Goal: Information Seeking & Learning: Find specific page/section

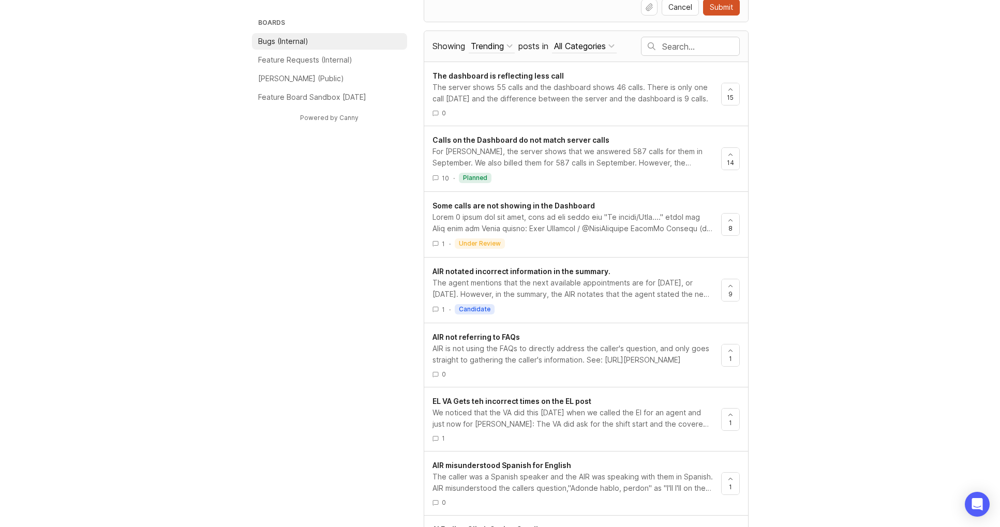
scroll to position [564, 0]
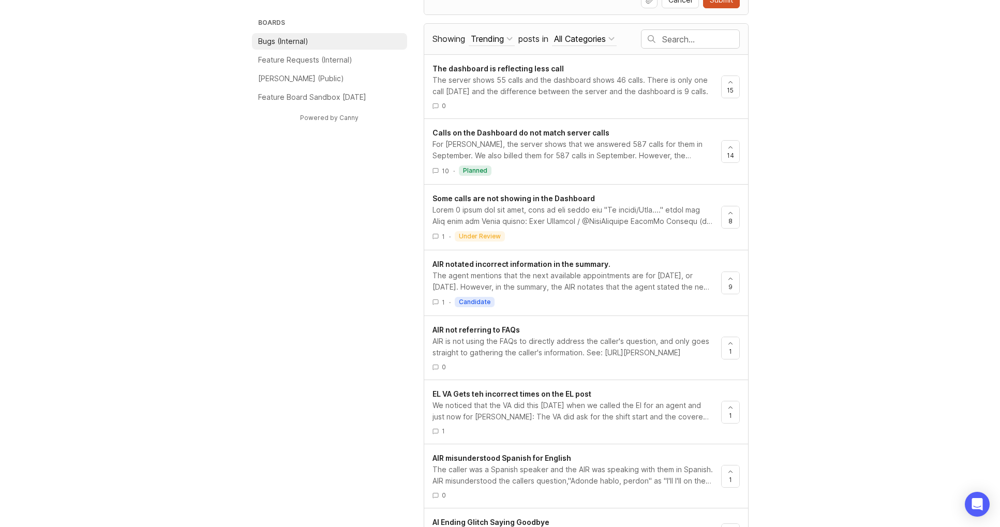
click at [679, 33] on div at bounding box center [691, 39] width 98 height 18
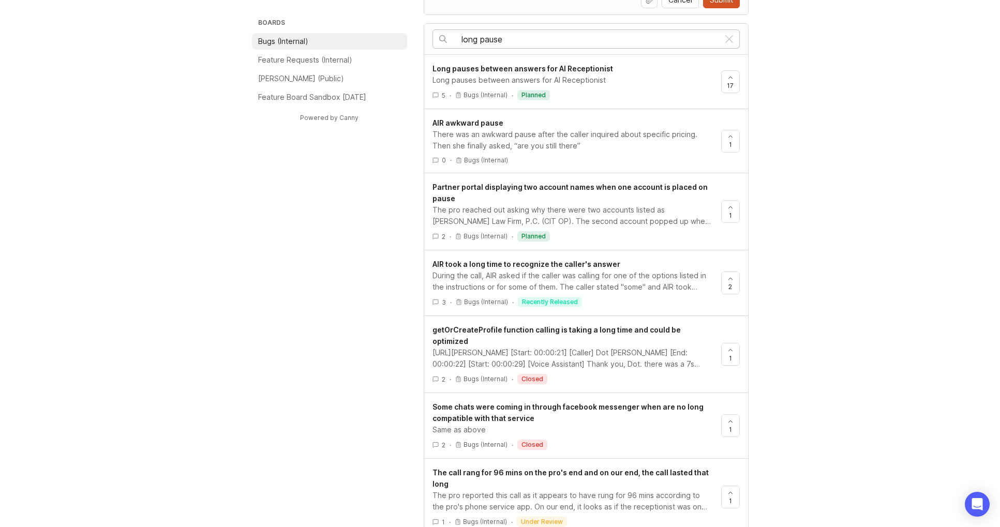
type input "long pause"
click at [508, 72] on span "Long pauses between answers for AI Receptionist" at bounding box center [523, 68] width 181 height 9
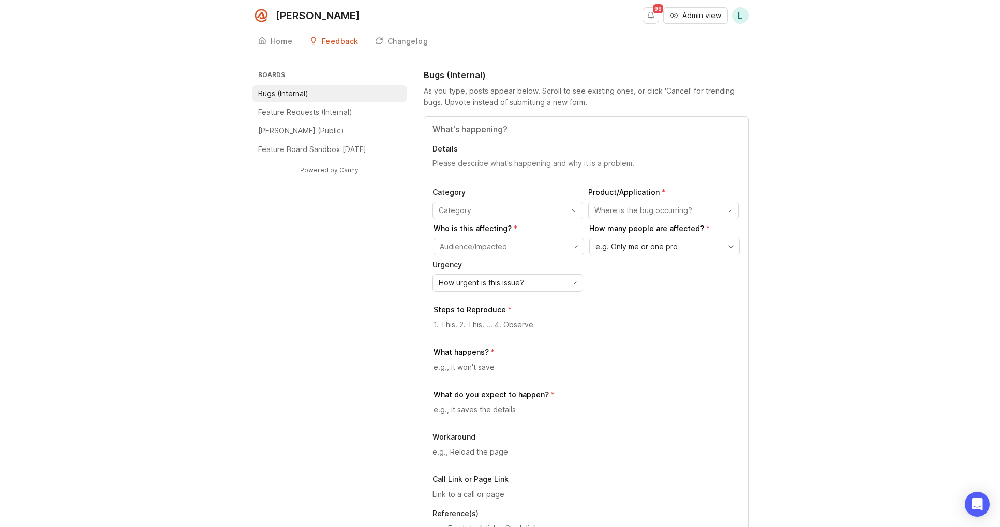
scroll to position [564, 0]
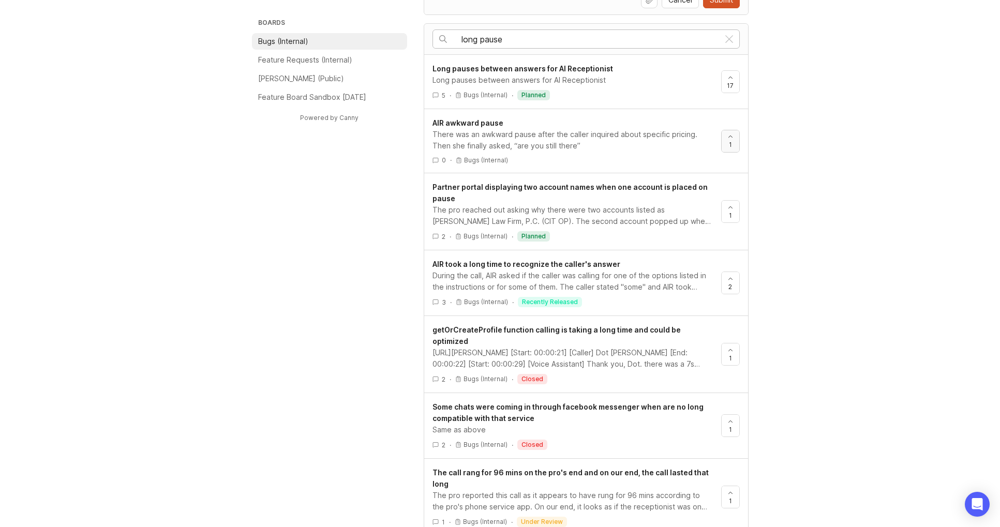
click at [723, 140] on div at bounding box center [731, 141] width 18 height 22
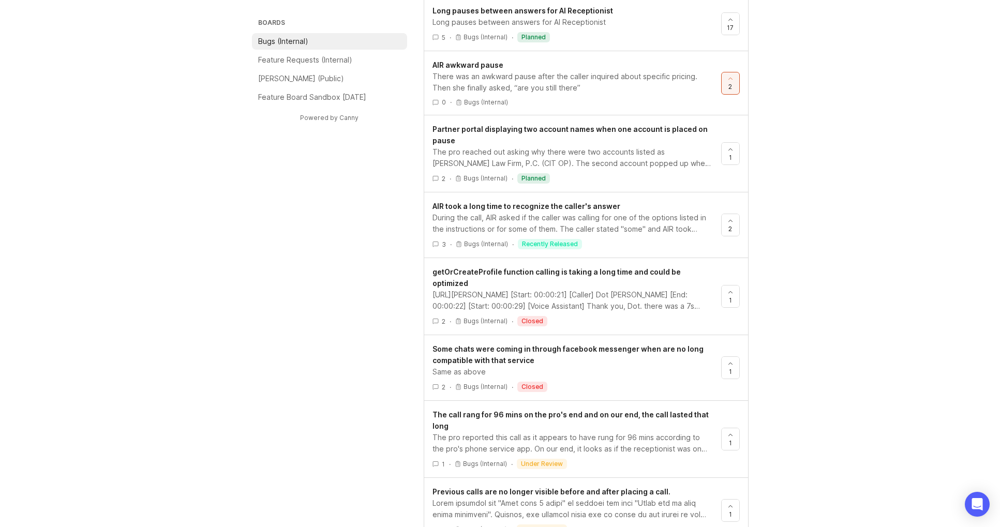
scroll to position [626, 0]
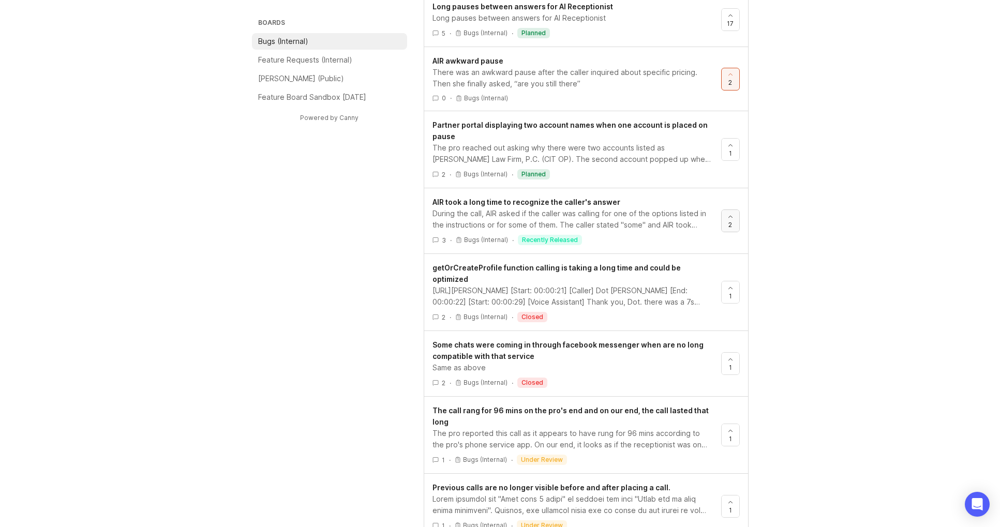
click at [735, 224] on div at bounding box center [731, 221] width 18 height 22
click at [553, 202] on span "AIR took a long time to recognize the caller's answer" at bounding box center [527, 202] width 188 height 9
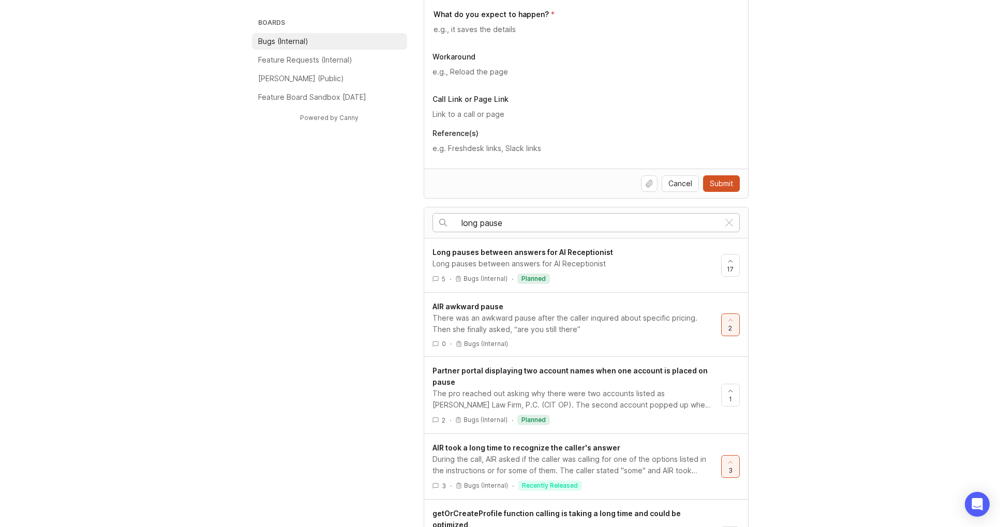
scroll to position [344, 0]
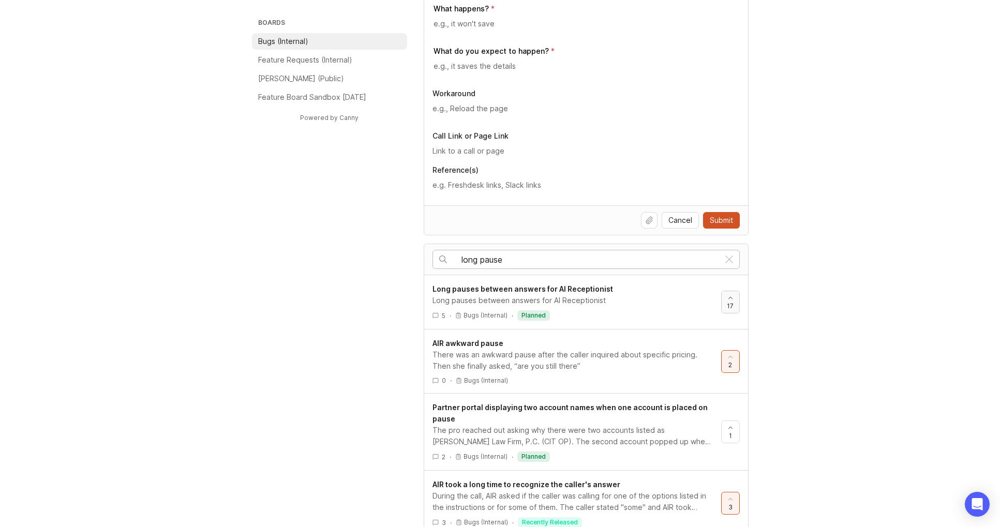
click at [729, 302] on span "17" at bounding box center [730, 306] width 7 height 9
